Goal: Understand process/instructions: Learn how to perform a task or action

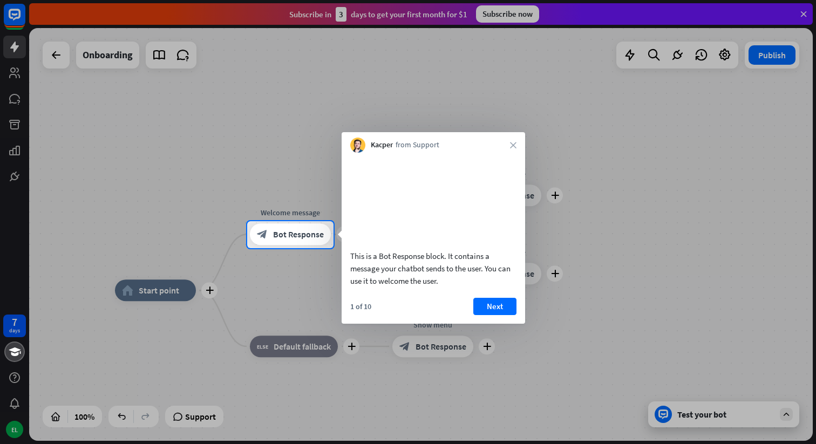
drag, startPoint x: 446, startPoint y: 269, endPoint x: 479, endPoint y: 270, distance: 32.9
click at [479, 270] on div "This is a Bot Response block. It contains a message your chatbot sends to the u…" at bounding box center [433, 268] width 166 height 37
click at [490, 315] on button "Next" at bounding box center [494, 306] width 43 height 17
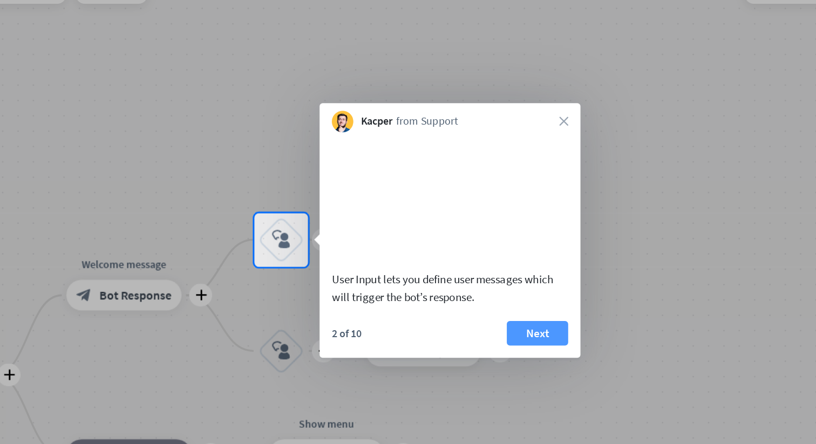
click at [466, 309] on button "Next" at bounding box center [470, 299] width 43 height 17
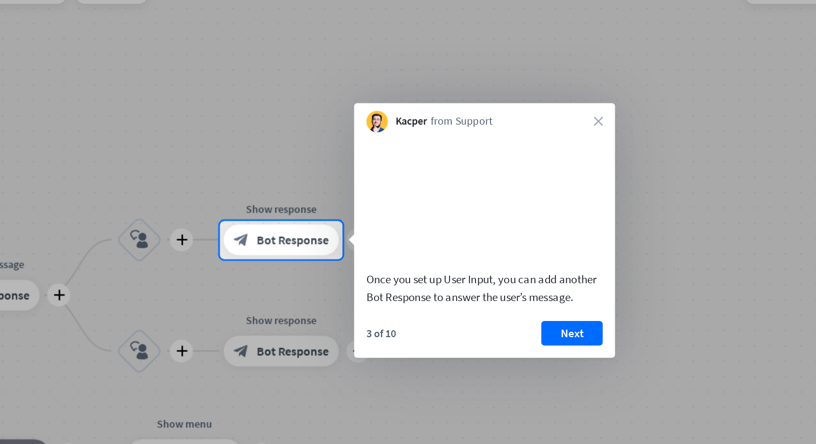
drag, startPoint x: 443, startPoint y: 276, endPoint x: 481, endPoint y: 278, distance: 38.4
click at [481, 278] on div "Once you set up User Input, you can add another Bot Response to answer the user…" at bounding box center [433, 268] width 166 height 25
click at [492, 309] on button "Next" at bounding box center [494, 299] width 43 height 17
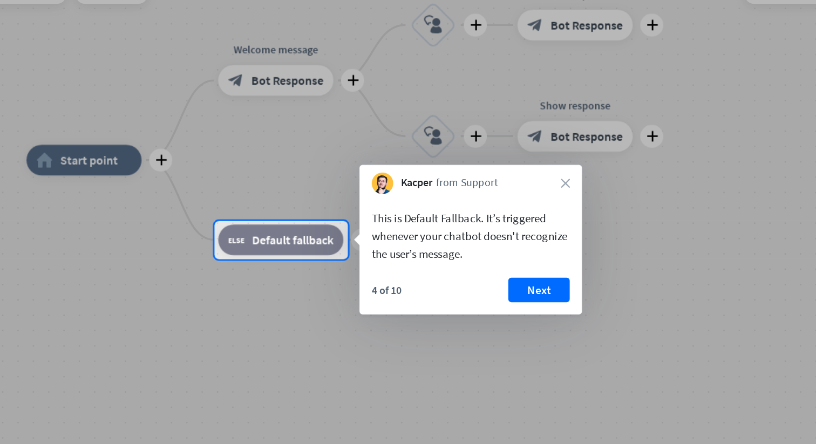
drag, startPoint x: 402, startPoint y: 219, endPoint x: 430, endPoint y: 227, distance: 29.2
click at [430, 227] on div "This is Default Fallback. It’s triggered whenever your chatbot doesn't recogniz…" at bounding box center [423, 231] width 139 height 37
click at [464, 272] on button "Next" at bounding box center [471, 269] width 43 height 17
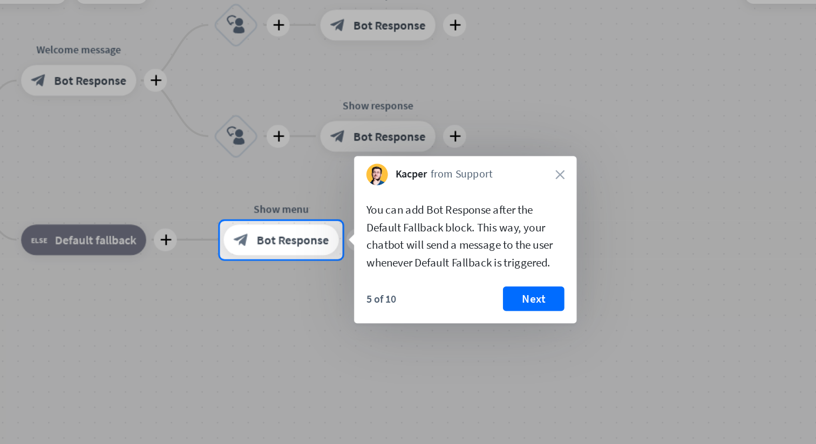
drag, startPoint x: 350, startPoint y: 214, endPoint x: 422, endPoint y: 226, distance: 72.7
click at [422, 226] on div "You can add Bot Response after the Default Fallback block. This way, your chatb…" at bounding box center [419, 232] width 139 height 50
click at [459, 279] on button "Next" at bounding box center [467, 276] width 43 height 17
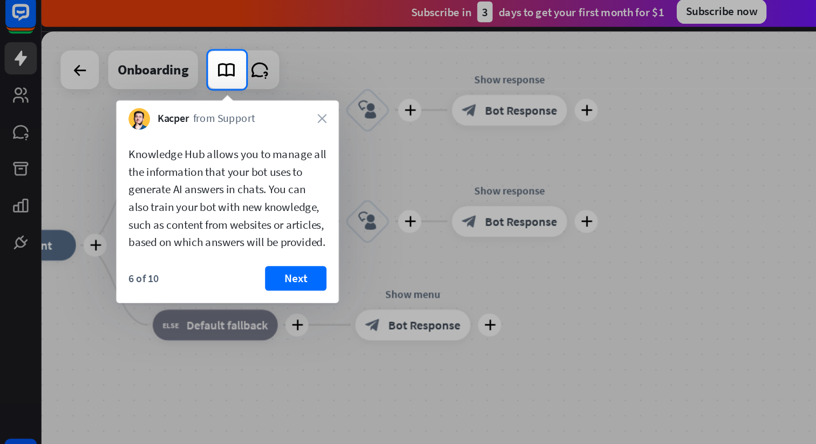
drag, startPoint x: 188, startPoint y: 138, endPoint x: 217, endPoint y: 142, distance: 28.9
click at [217, 142] on div "Knowledge Hub allows you to manage all the information that your bot uses to ge…" at bounding box center [160, 145] width 139 height 74
drag, startPoint x: 91, startPoint y: 165, endPoint x: 142, endPoint y: 167, distance: 50.8
click at [142, 167] on div "Knowledge Hub allows you to manage all the information that your bot uses to ge…" at bounding box center [160, 145] width 139 height 74
click at [193, 209] on button "Next" at bounding box center [208, 201] width 43 height 17
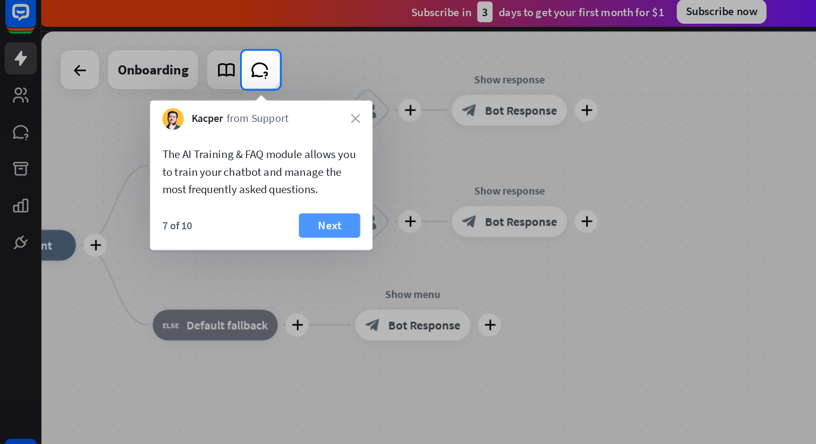
click at [219, 166] on button "Next" at bounding box center [231, 164] width 43 height 17
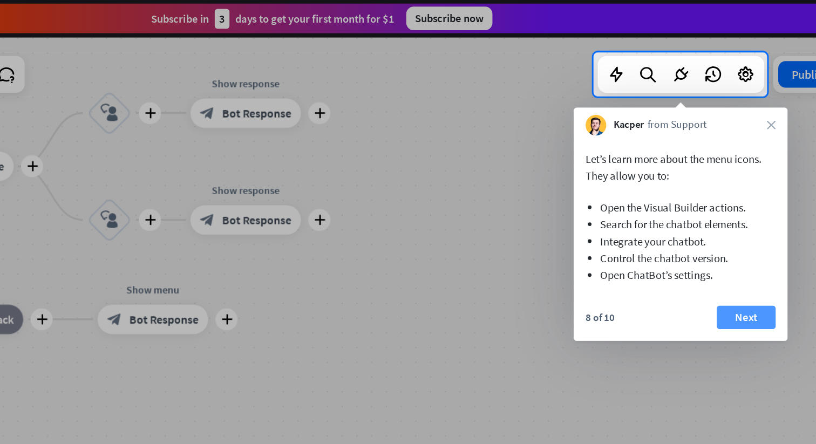
click at [716, 231] on button "Next" at bounding box center [725, 232] width 43 height 17
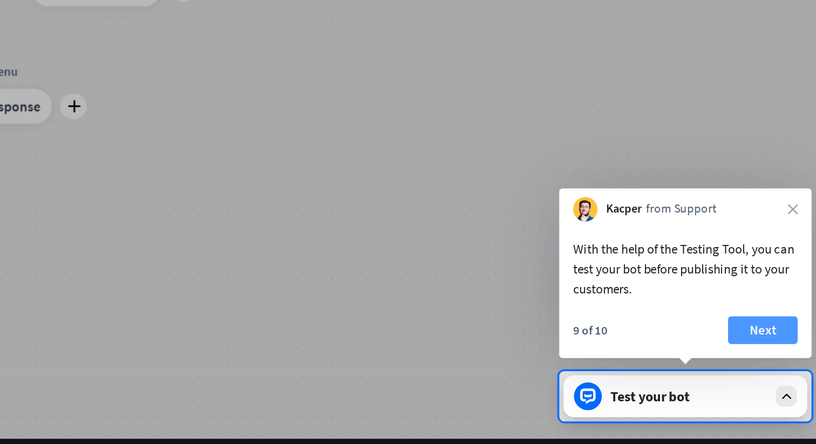
click at [773, 376] on button "Next" at bounding box center [771, 373] width 43 height 17
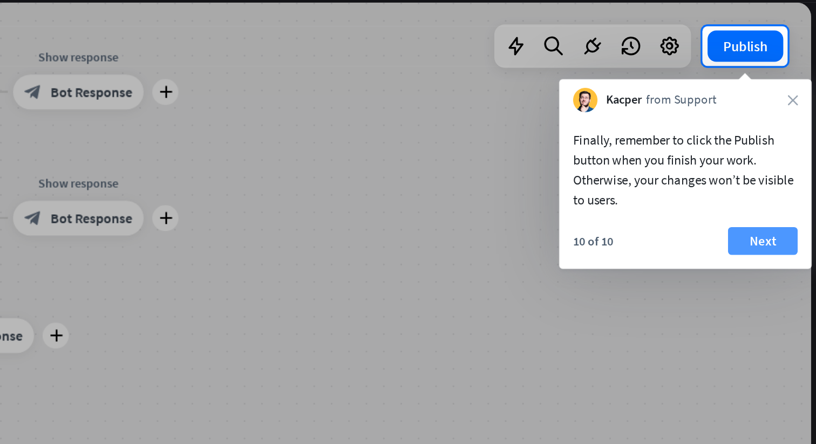
click at [784, 172] on button "Next" at bounding box center [782, 175] width 43 height 17
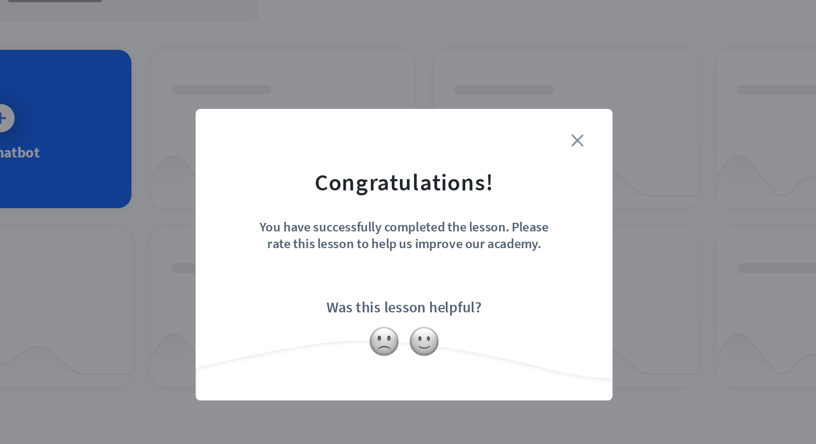
click at [521, 146] on icon "close" at bounding box center [520, 148] width 8 height 8
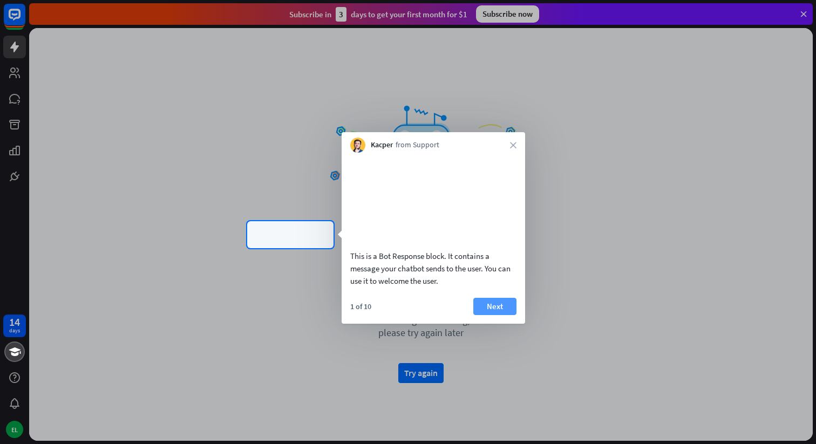
click at [498, 315] on button "Next" at bounding box center [494, 306] width 43 height 17
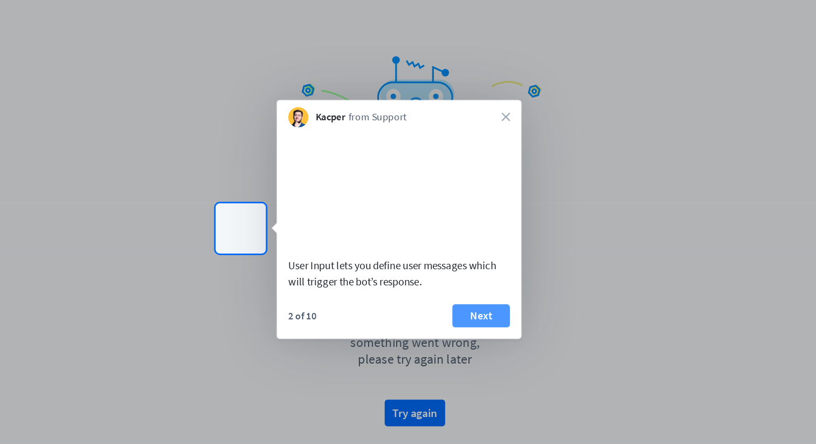
click at [474, 309] on button "Next" at bounding box center [470, 299] width 43 height 17
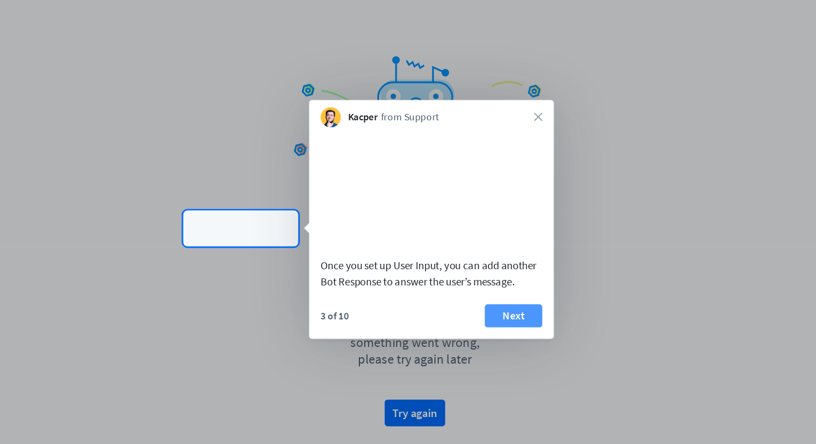
click at [496, 309] on button "Next" at bounding box center [494, 299] width 43 height 17
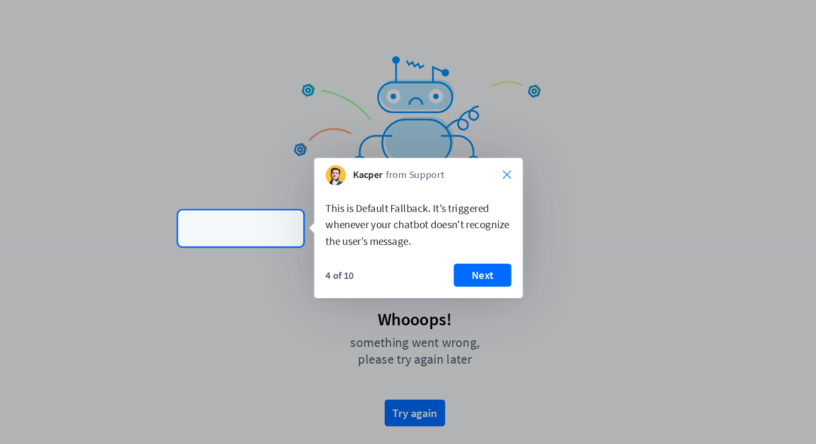
click at [492, 192] on icon "close" at bounding box center [490, 195] width 6 height 6
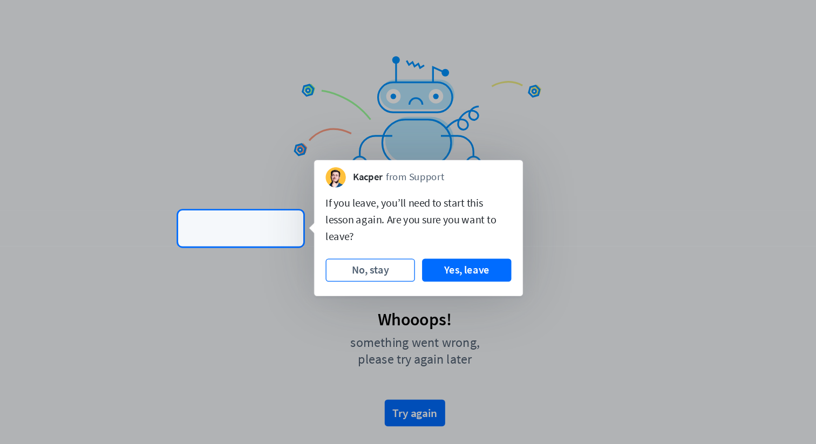
click at [407, 265] on button "No, stay" at bounding box center [387, 265] width 67 height 17
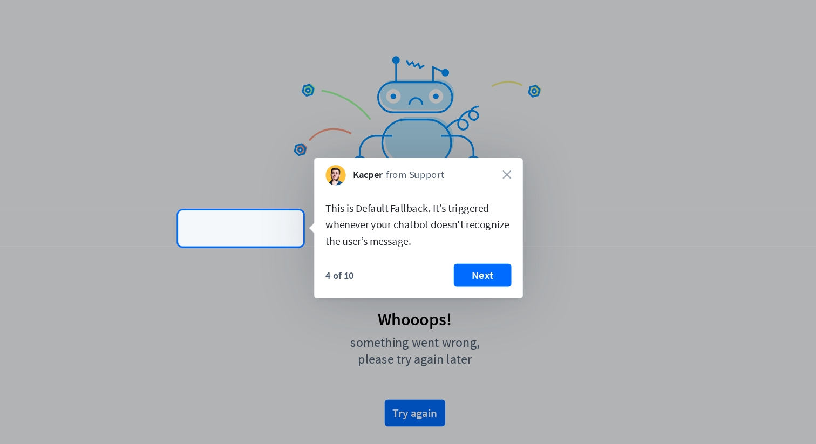
click at [490, 199] on div "Kacper from Support close" at bounding box center [423, 192] width 156 height 21
click at [490, 194] on icon "close" at bounding box center [490, 195] width 6 height 6
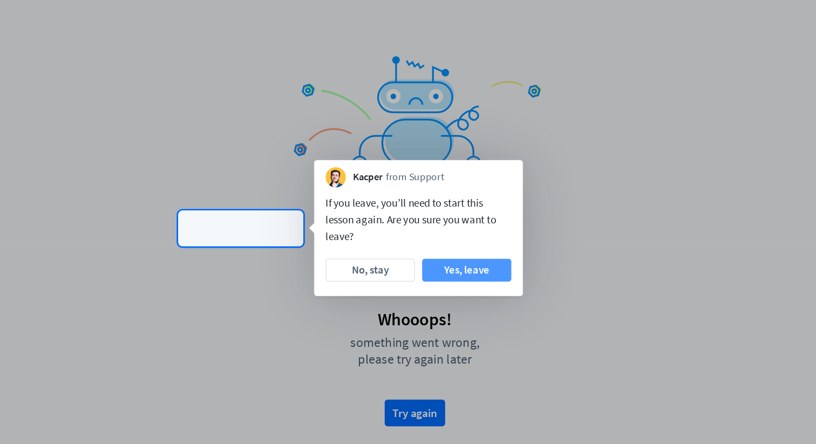
click at [436, 269] on button "Yes, leave" at bounding box center [459, 265] width 67 height 17
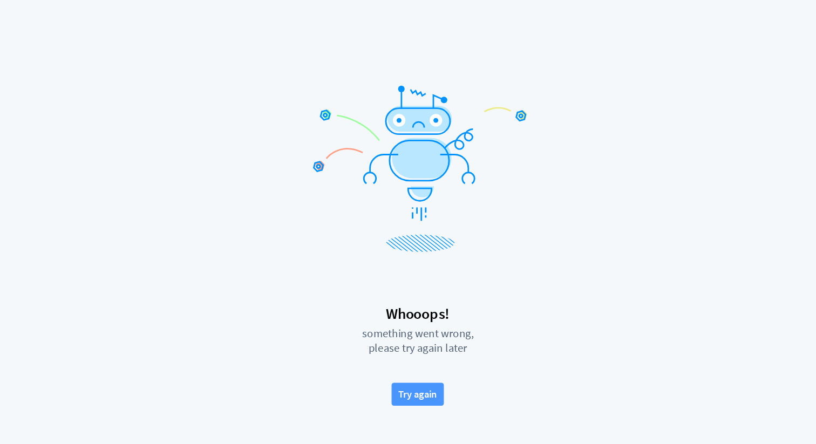
click at [434, 366] on button "Try again" at bounding box center [420, 373] width 45 height 20
